Goal: Use online tool/utility: Utilize a website feature to perform a specific function

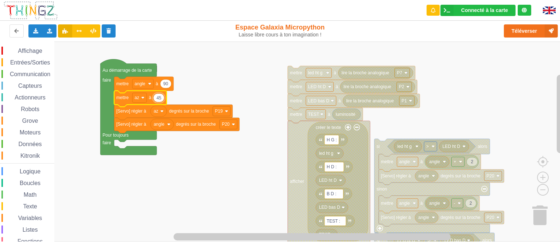
click at [160, 99] on input "45" at bounding box center [158, 97] width 11 height 9
click at [160, 101] on input "45" at bounding box center [158, 97] width 11 height 9
type input "90"
click at [236, 85] on rect "Espace de travail de Blocky" at bounding box center [282, 142] width 565 height 200
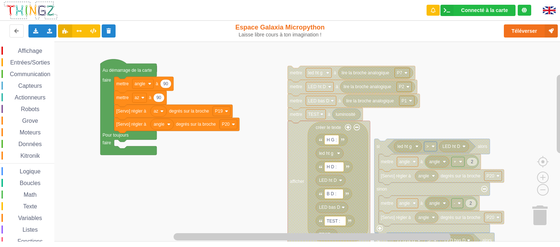
click at [190, 85] on rect "Espace de travail de Blocky" at bounding box center [282, 142] width 565 height 200
click at [527, 30] on button "Téléverser" at bounding box center [531, 30] width 54 height 13
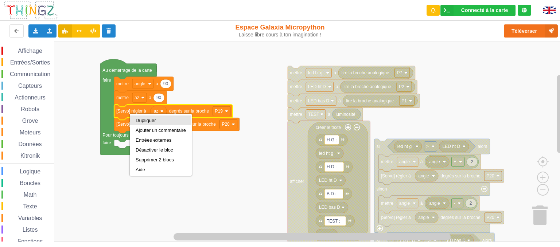
click at [144, 121] on div "Dupliquer" at bounding box center [161, 120] width 50 height 5
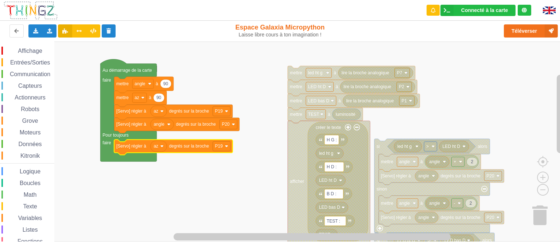
click at [26, 62] on span "Entrées/Sorties" at bounding box center [30, 62] width 42 height 6
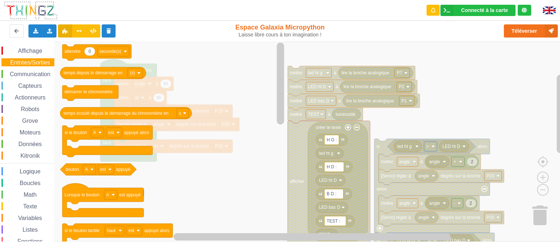
click at [127, 86] on icon "0 attendre seconde(s) temps depuis le démarrage en (s) démarrer le chronomètre …" at bounding box center [172, 142] width 228 height 200
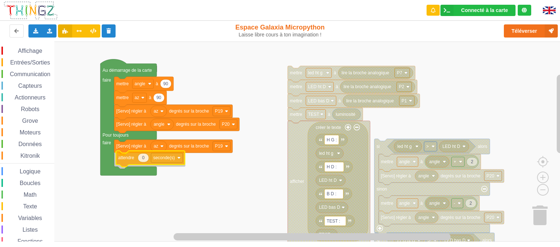
click at [130, 157] on div "Affichage Entrées/Sorties Communication Capteurs Actionneurs Robots Grove Moteu…" at bounding box center [282, 142] width 565 height 200
click at [140, 161] on text "0" at bounding box center [141, 159] width 3 height 5
type input "1"
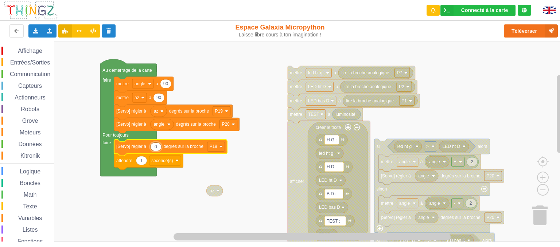
click at [159, 148] on input "0" at bounding box center [155, 147] width 11 height 9
click at [168, 198] on rect "Espace de travail de Blocky" at bounding box center [282, 142] width 565 height 200
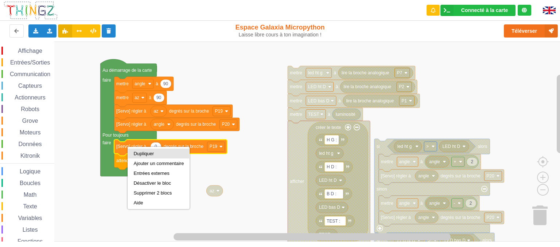
click at [139, 157] on div "Dupliquer" at bounding box center [158, 154] width 61 height 10
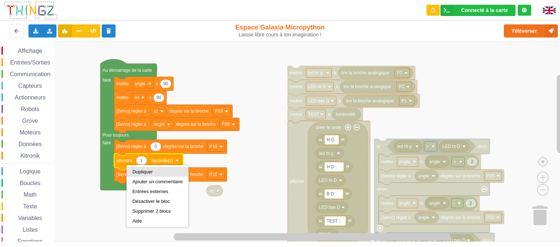
click at [137, 171] on div "Dupliquer" at bounding box center [157, 171] width 50 height 5
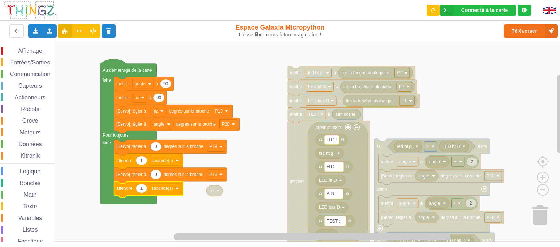
click at [159, 177] on icon "Espace de travail de Blocky" at bounding box center [155, 174] width 11 height 9
click at [159, 177] on input "0" at bounding box center [155, 174] width 11 height 9
type input "180"
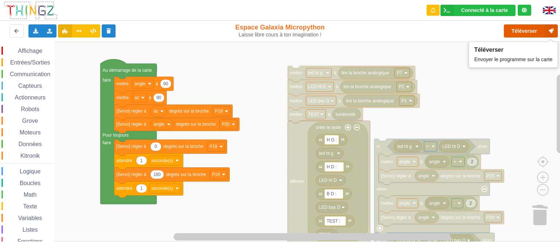
click at [517, 29] on button "Téléverser" at bounding box center [531, 30] width 54 height 13
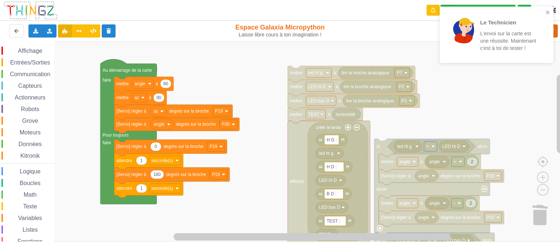
click at [143, 164] on icon "Espace de travail de Blocky" at bounding box center [141, 160] width 11 height 9
click at [143, 164] on input "1" at bounding box center [141, 160] width 11 height 9
type input "5"
click at [143, 191] on icon "Espace de travail de Blocky" at bounding box center [141, 188] width 11 height 9
click at [143, 191] on input "1" at bounding box center [141, 188] width 11 height 9
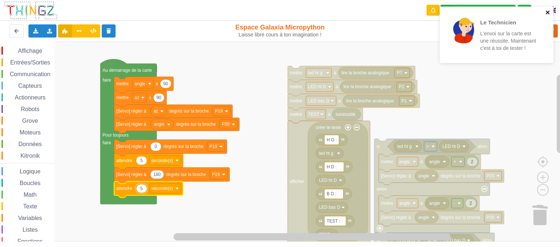
type input "5"
click at [549, 15] on button "close" at bounding box center [547, 12] width 5 height 7
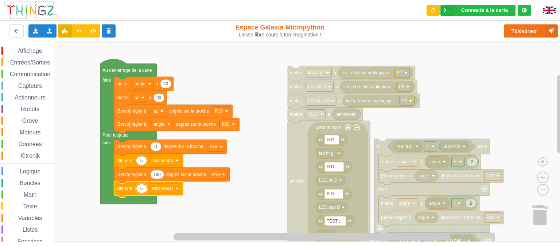
click at [527, 31] on div "Le Technicien L'envoi sur la carte est une réussite. Maintenant c'est à toi de …" at bounding box center [280, 118] width 570 height 247
click at [524, 34] on button "Téléverser" at bounding box center [531, 30] width 54 height 13
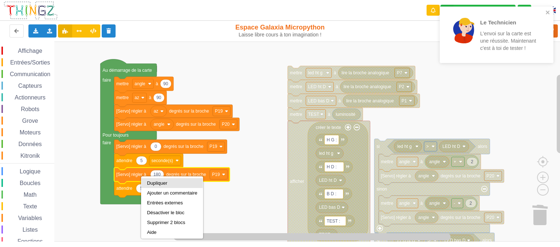
click at [152, 183] on div "Dupliquer" at bounding box center [172, 182] width 50 height 5
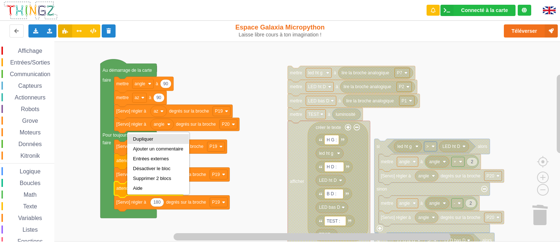
click at [147, 139] on div "Dupliquer" at bounding box center [158, 138] width 50 height 5
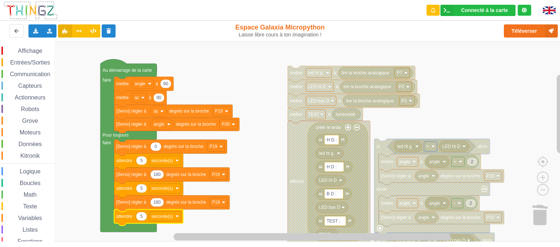
click at [157, 207] on icon "Espace de travail de Blocky" at bounding box center [156, 202] width 13 height 9
click at [157, 207] on input "180" at bounding box center [157, 202] width 14 height 9
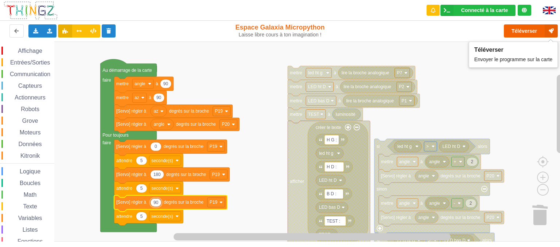
type input "90"
click at [516, 30] on button "Téléverser" at bounding box center [531, 30] width 54 height 13
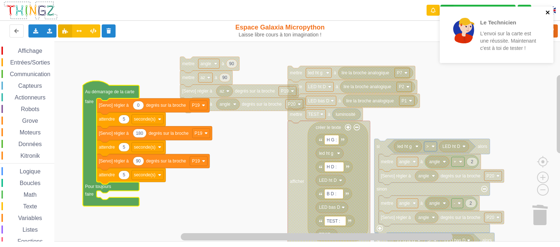
click at [549, 11] on icon "close" at bounding box center [547, 12] width 5 height 6
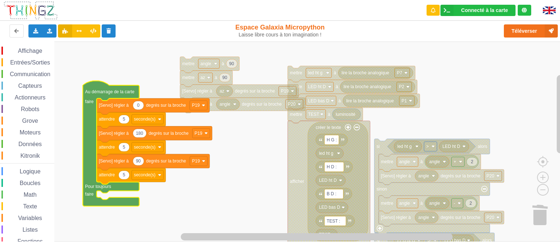
click at [526, 26] on div "Le Technicien L'envoi sur la carte est une réussite. Maintenant c'est à toi de …" at bounding box center [496, 37] width 117 height 65
click at [520, 34] on button "Téléverser" at bounding box center [531, 30] width 54 height 13
